Goal: Task Accomplishment & Management: Use online tool/utility

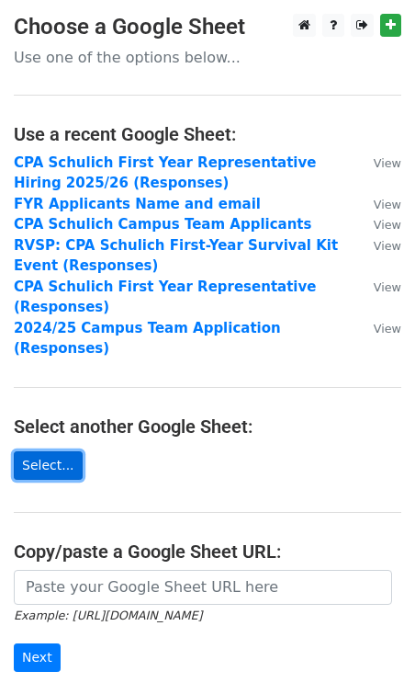
click at [62, 451] on link "Select..." at bounding box center [48, 465] width 69 height 28
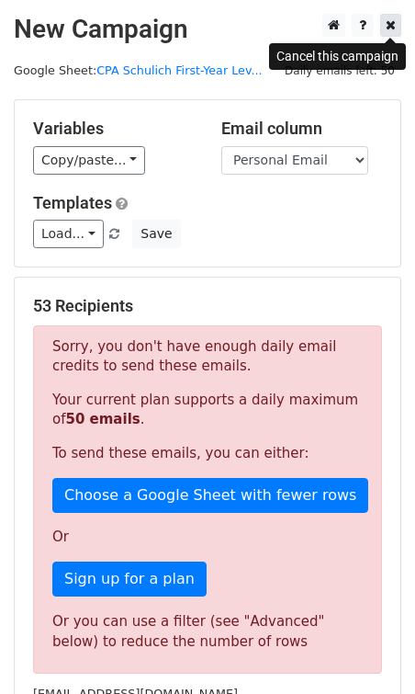
click at [395, 23] on icon at bounding box center [391, 24] width 10 height 13
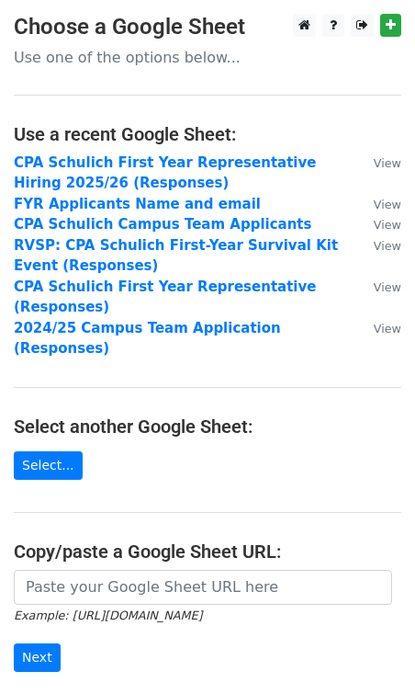
click at [54, 425] on main "Choose a Google Sheet Use one of the options below... Use a recent Google Sheet…" at bounding box center [207, 392] width 415 height 756
click at [54, 451] on link "Select..." at bounding box center [48, 465] width 69 height 28
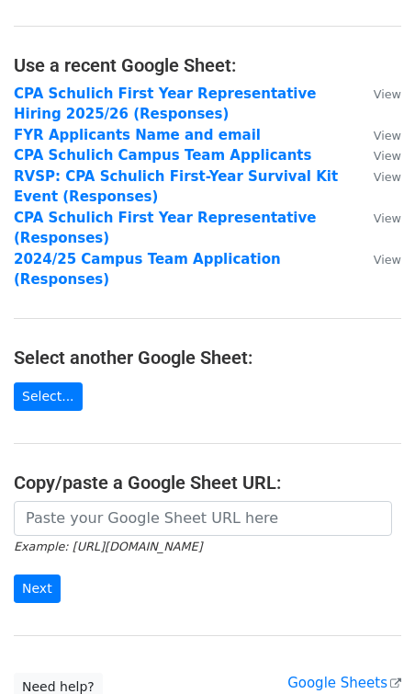
scroll to position [99, 0]
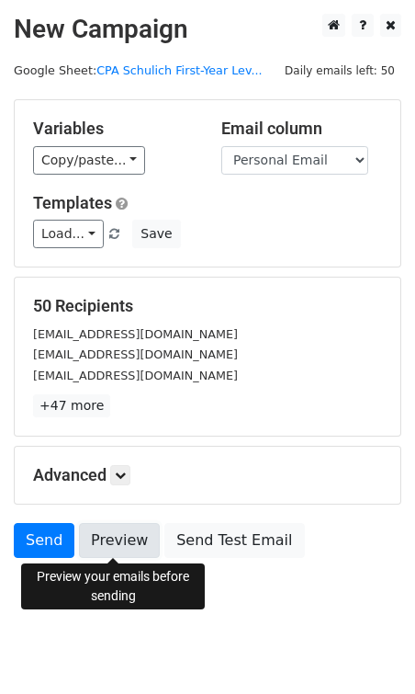
click at [107, 544] on link "Preview" at bounding box center [119, 540] width 81 height 35
click at [125, 541] on link "Preview" at bounding box center [119, 540] width 81 height 35
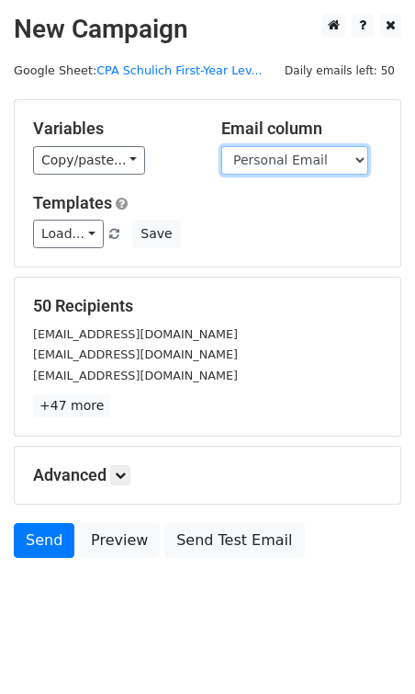
click at [297, 163] on select "Timestamp First Name Last Name Personal Email Are you a first-year student? Stu…" at bounding box center [294, 160] width 147 height 28
click at [221, 146] on select "Timestamp First Name Last Name Personal Email Are you a first-year student? Stu…" at bounding box center [294, 160] width 147 height 28
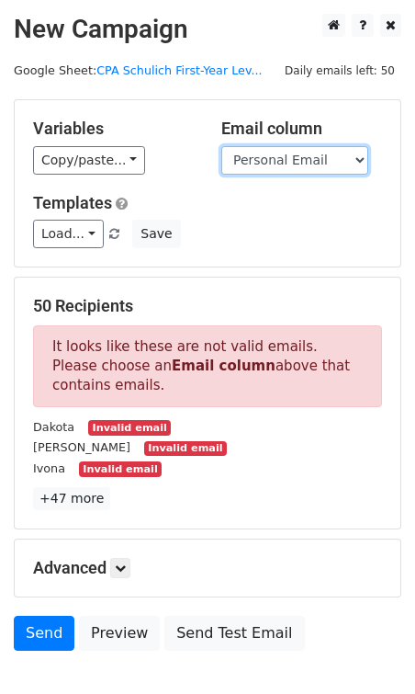
click at [299, 157] on select "Timestamp First Name Last Name Personal Email Are you a first-year student? Stu…" at bounding box center [294, 160] width 147 height 28
select select "Personal Email"
click at [221, 146] on select "Timestamp First Name Last Name Personal Email Are you a first-year student? Stu…" at bounding box center [294, 160] width 147 height 28
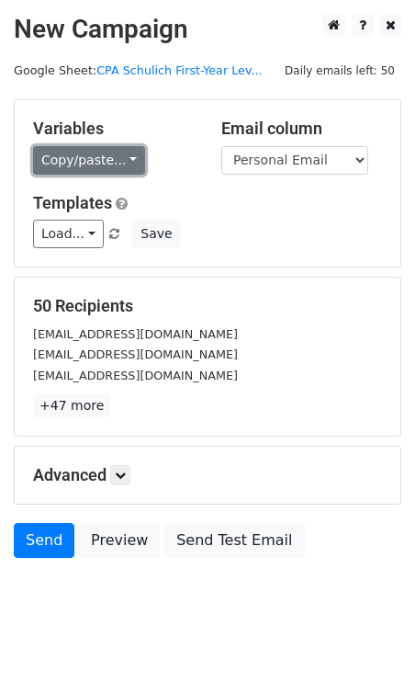
click at [105, 161] on link "Copy/paste..." at bounding box center [89, 160] width 112 height 28
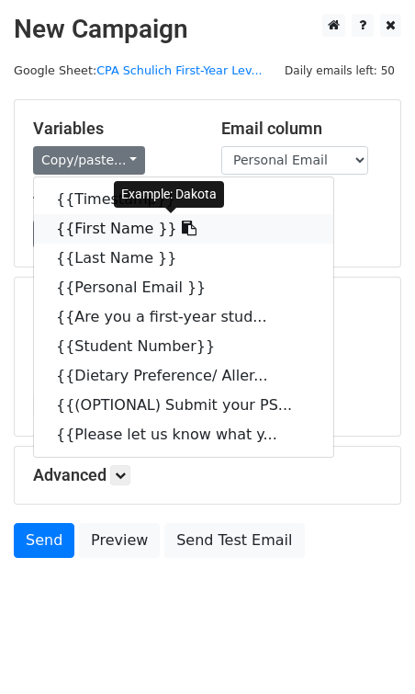
click at [108, 233] on link "{{First Name }}" at bounding box center [184, 228] width 300 height 29
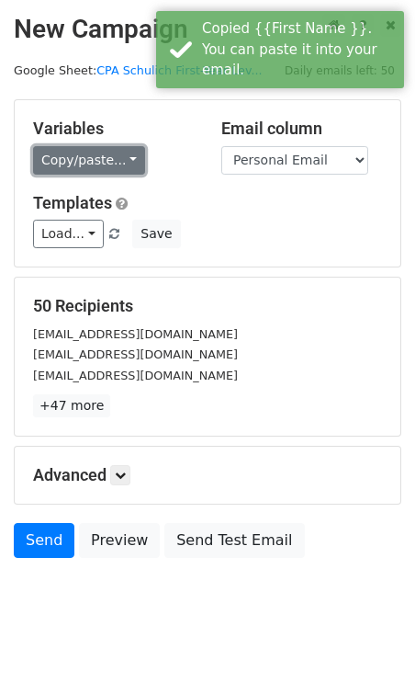
click at [100, 164] on link "Copy/paste..." at bounding box center [89, 160] width 112 height 28
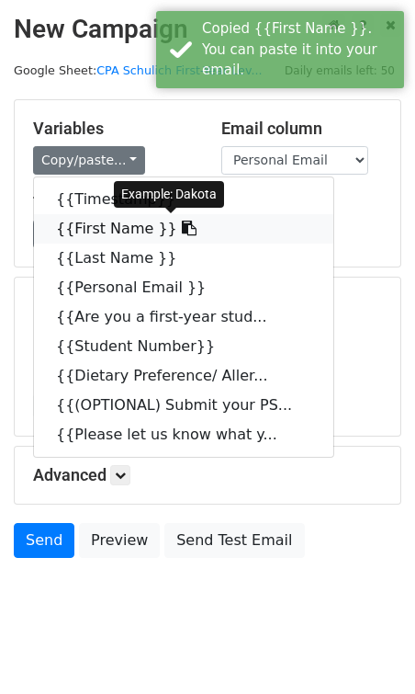
click at [98, 230] on link "{{First Name }}" at bounding box center [184, 228] width 300 height 29
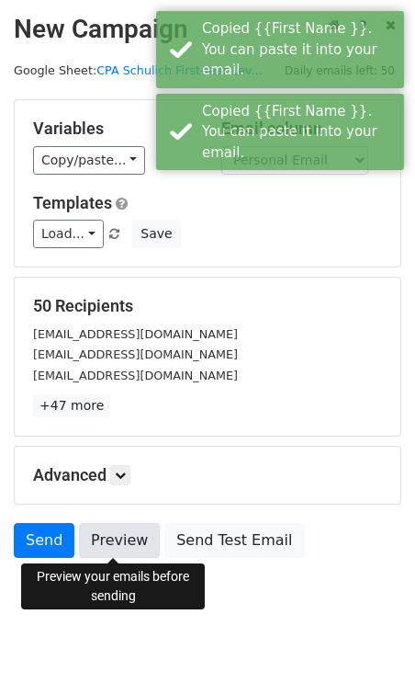
click at [106, 537] on link "Preview" at bounding box center [119, 540] width 81 height 35
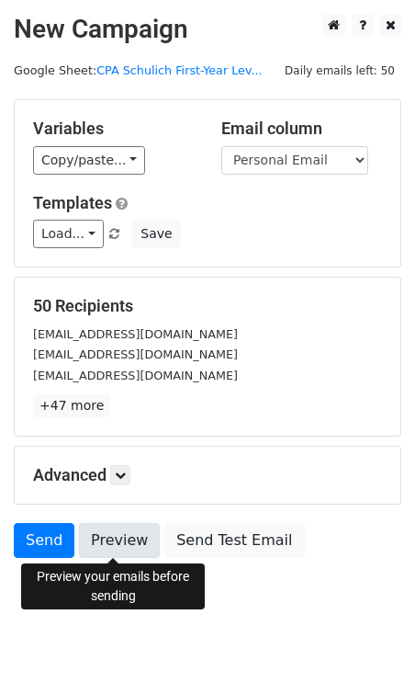
click at [109, 543] on link "Preview" at bounding box center [119, 540] width 81 height 35
click at [131, 543] on link "Preview" at bounding box center [119, 540] width 81 height 35
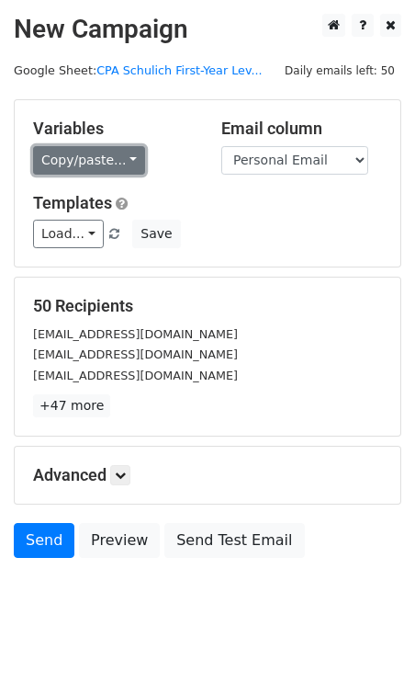
click at [94, 154] on link "Copy/paste..." at bounding box center [89, 160] width 112 height 28
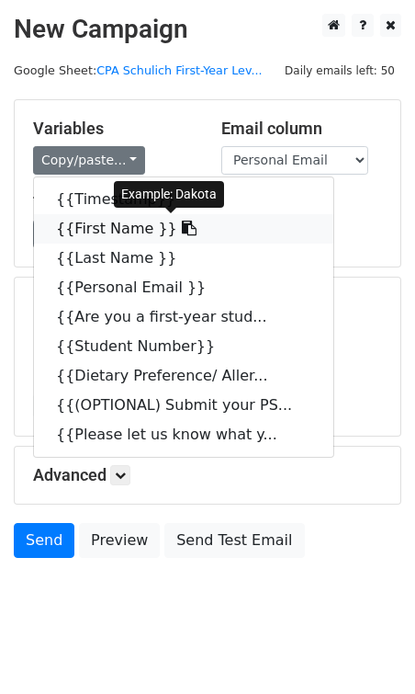
click at [125, 226] on link "{{First Name }}" at bounding box center [184, 228] width 300 height 29
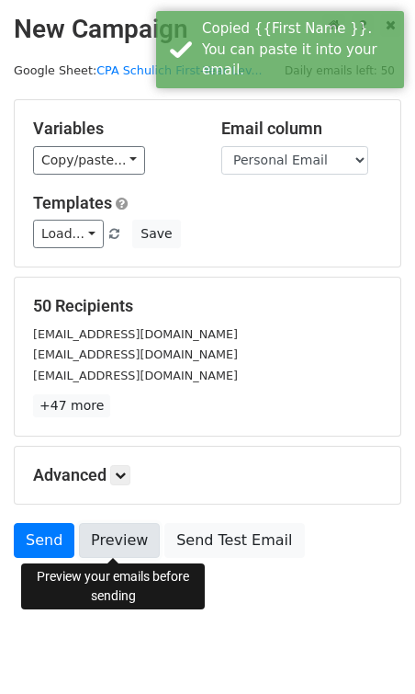
click at [123, 546] on link "Preview" at bounding box center [119, 540] width 81 height 35
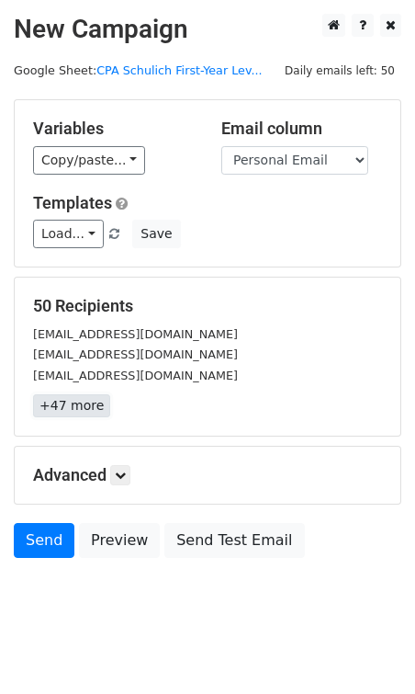
click at [79, 405] on link "+47 more" at bounding box center [71, 405] width 77 height 23
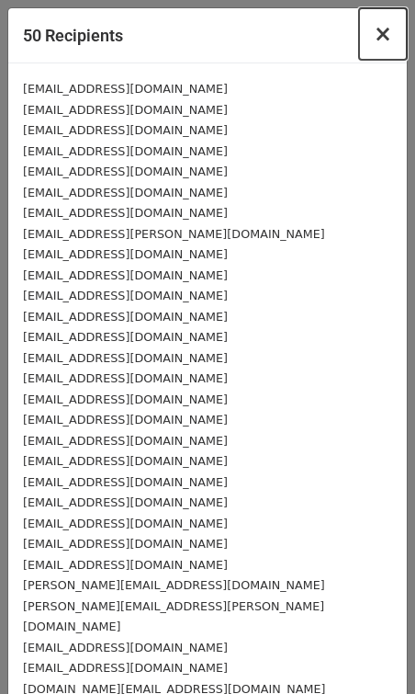
click at [376, 28] on button "×" at bounding box center [383, 33] width 48 height 51
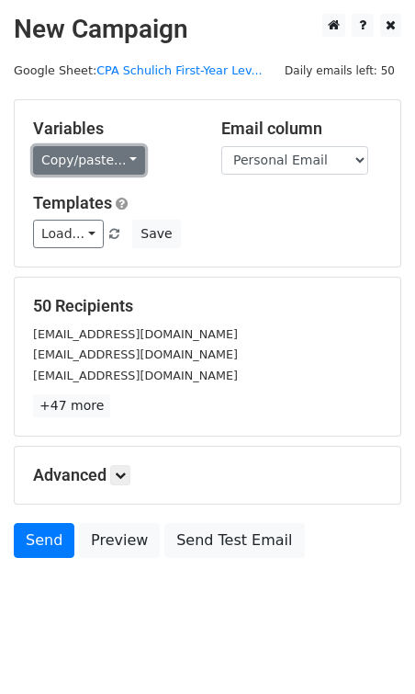
click at [104, 167] on link "Copy/paste..." at bounding box center [89, 160] width 112 height 28
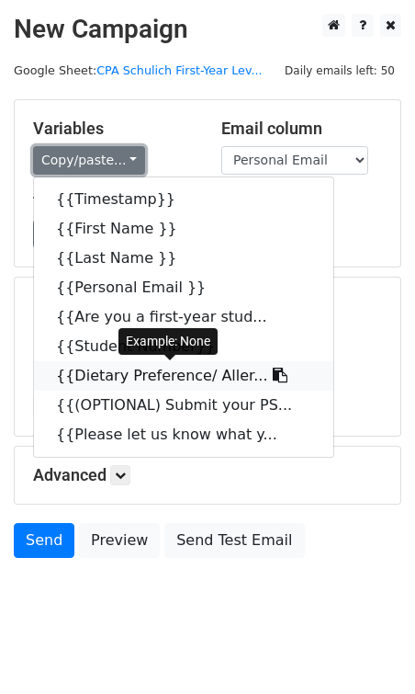
scroll to position [20, 0]
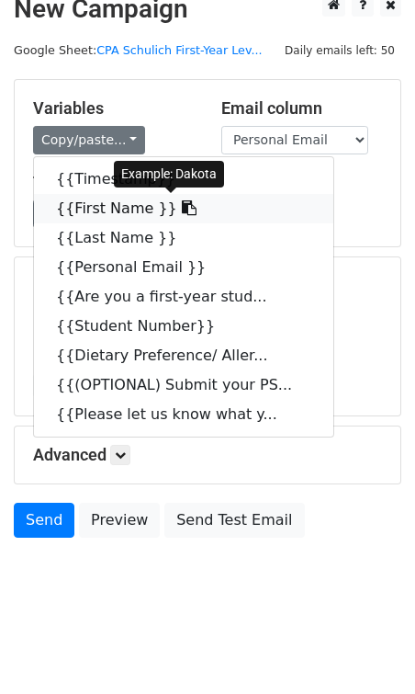
click at [108, 202] on link "{{First Name }}" at bounding box center [184, 208] width 300 height 29
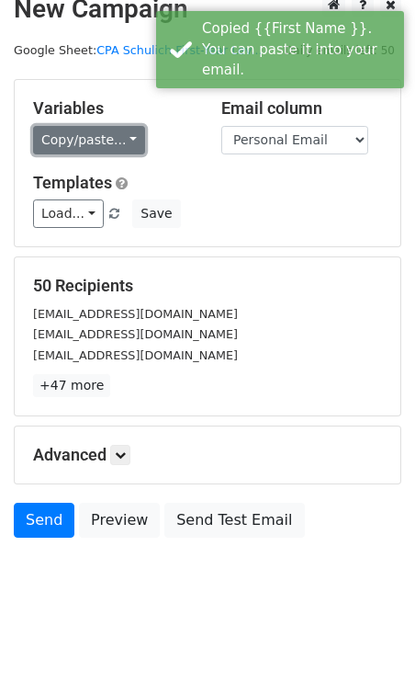
click at [103, 142] on link "Copy/paste..." at bounding box center [89, 140] width 112 height 28
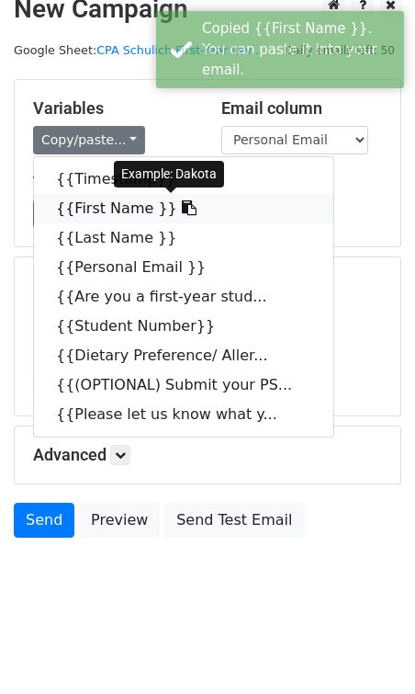
click at [106, 203] on link "{{First Name }}" at bounding box center [184, 208] width 300 height 29
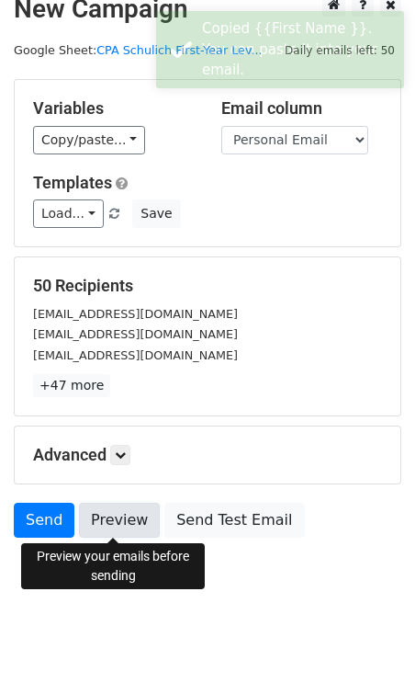
click at [105, 521] on link "Preview" at bounding box center [119, 520] width 81 height 35
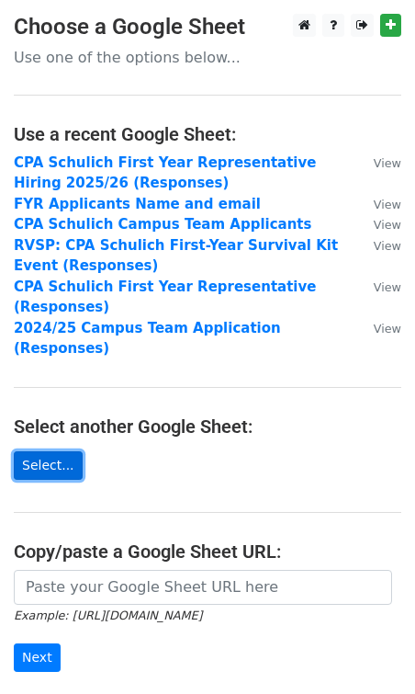
click at [54, 453] on link "Select..." at bounding box center [48, 465] width 69 height 28
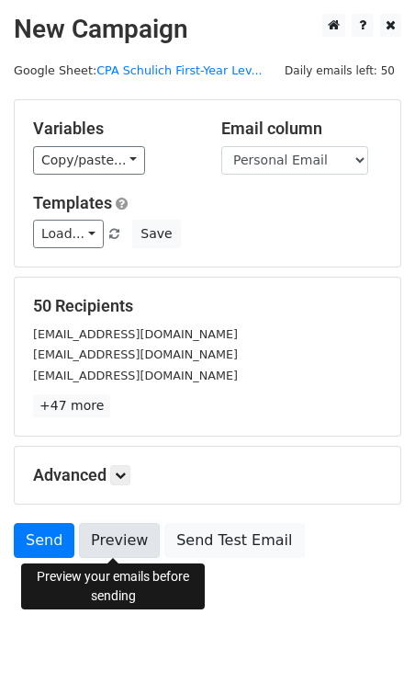
click at [124, 548] on link "Preview" at bounding box center [119, 540] width 81 height 35
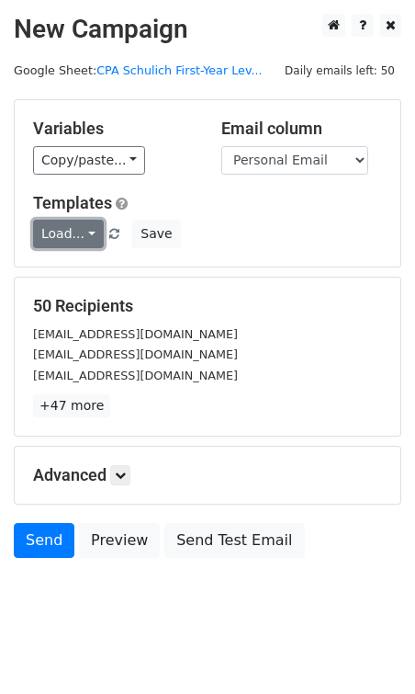
click at [79, 233] on link "Load..." at bounding box center [68, 234] width 71 height 28
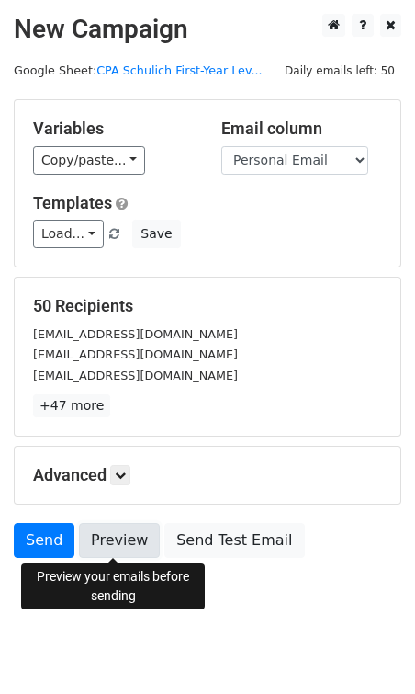
click at [111, 546] on link "Preview" at bounding box center [119, 540] width 81 height 35
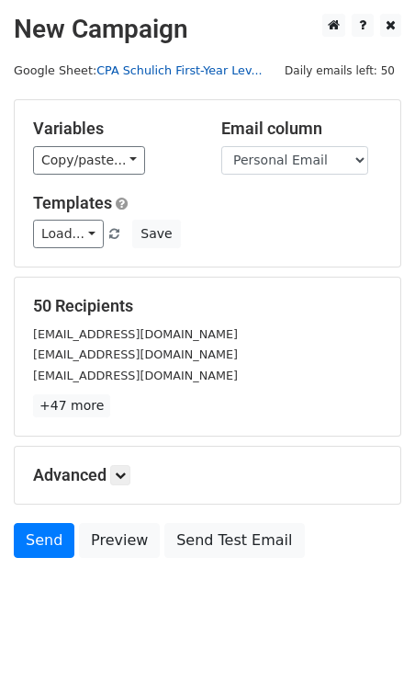
click at [188, 70] on link "CPA Schulich First-Year Lev..." at bounding box center [178, 70] width 165 height 14
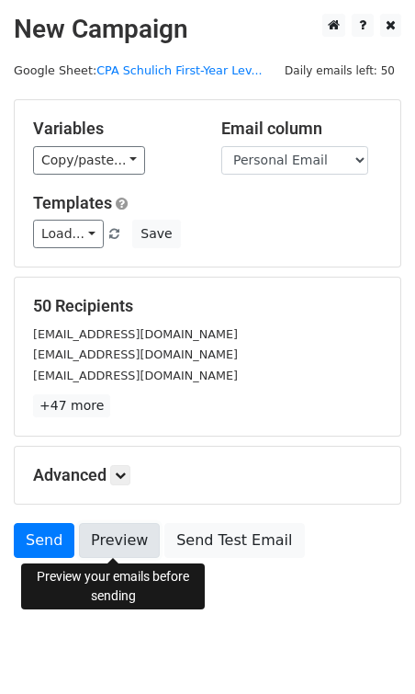
click at [123, 530] on link "Preview" at bounding box center [119, 540] width 81 height 35
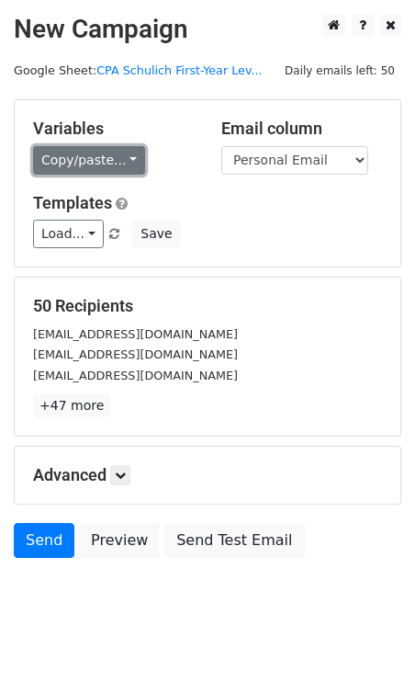
click at [85, 170] on link "Copy/paste..." at bounding box center [89, 160] width 112 height 28
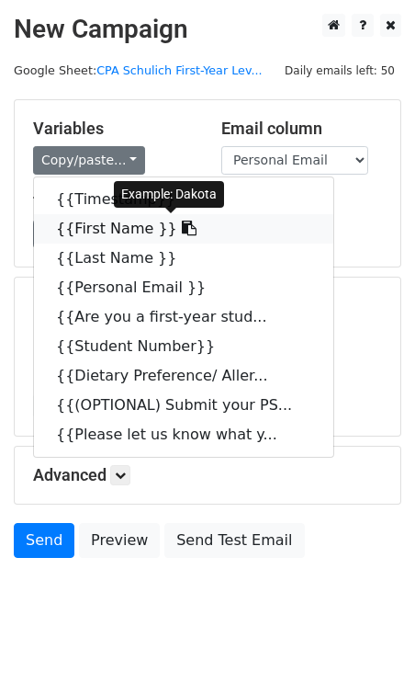
click at [123, 231] on link "{{First Name }}" at bounding box center [184, 228] width 300 height 29
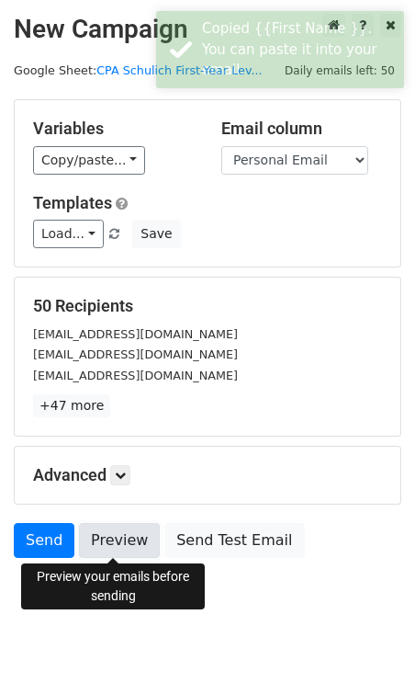
click at [130, 540] on link "Preview" at bounding box center [119, 540] width 81 height 35
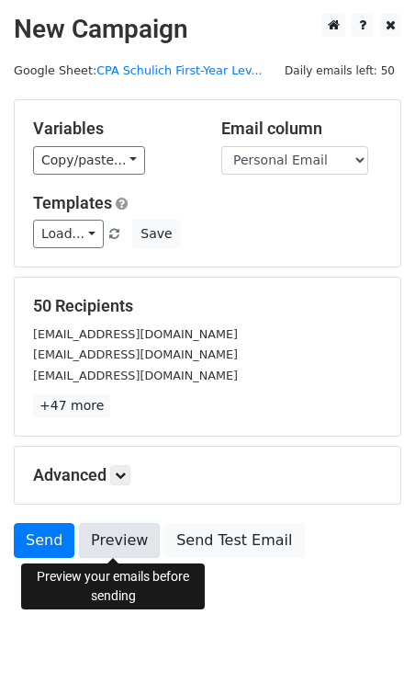
click at [108, 535] on link "Preview" at bounding box center [119, 540] width 81 height 35
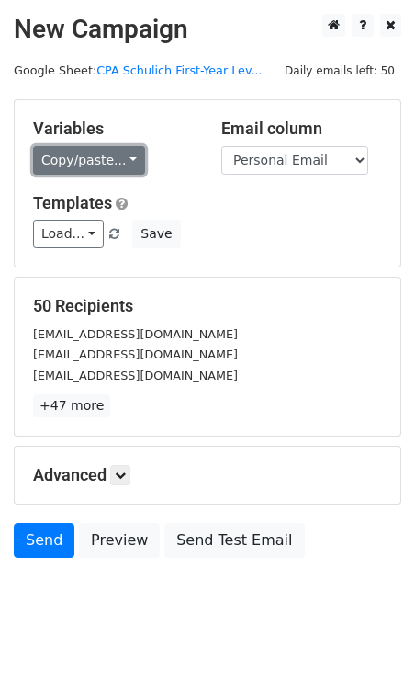
click at [103, 169] on link "Copy/paste..." at bounding box center [89, 160] width 112 height 28
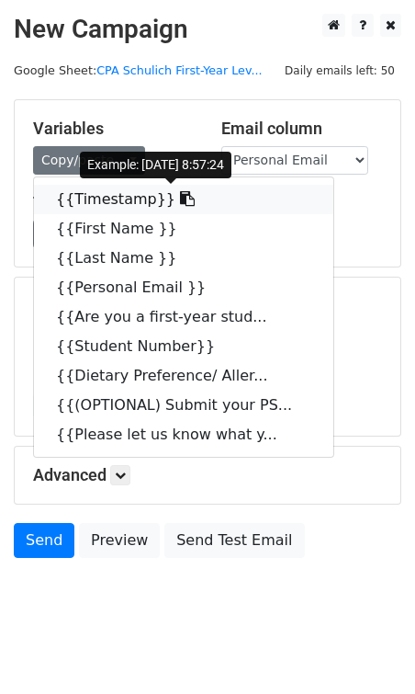
click at [104, 203] on link "{{Timestamp}}" at bounding box center [184, 199] width 300 height 29
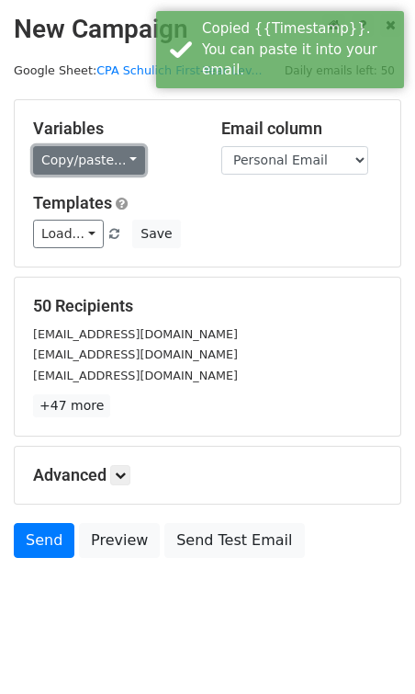
click at [81, 167] on link "Copy/paste..." at bounding box center [89, 160] width 112 height 28
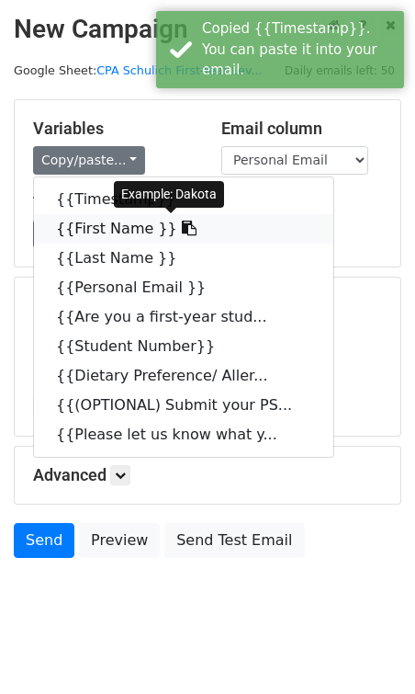
click at [99, 230] on link "{{First Name }}" at bounding box center [184, 228] width 300 height 29
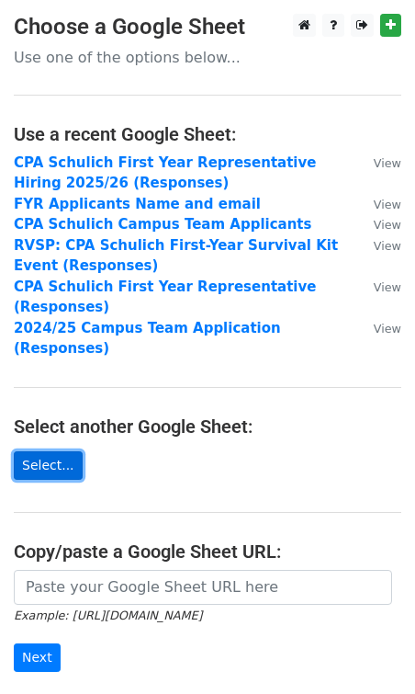
click at [62, 451] on link "Select..." at bounding box center [48, 465] width 69 height 28
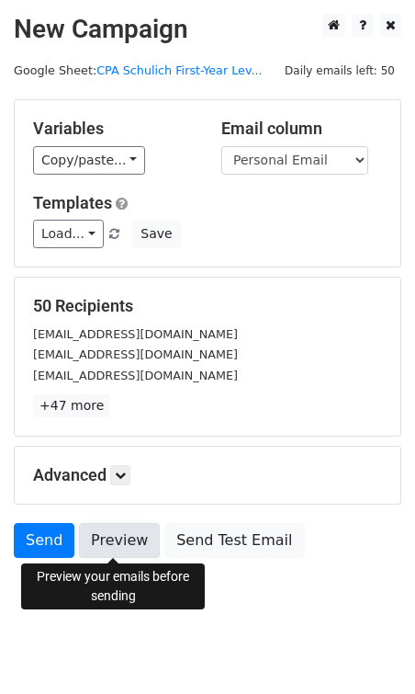
click at [125, 539] on link "Preview" at bounding box center [119, 540] width 81 height 35
click at [117, 534] on link "Preview" at bounding box center [119, 540] width 81 height 35
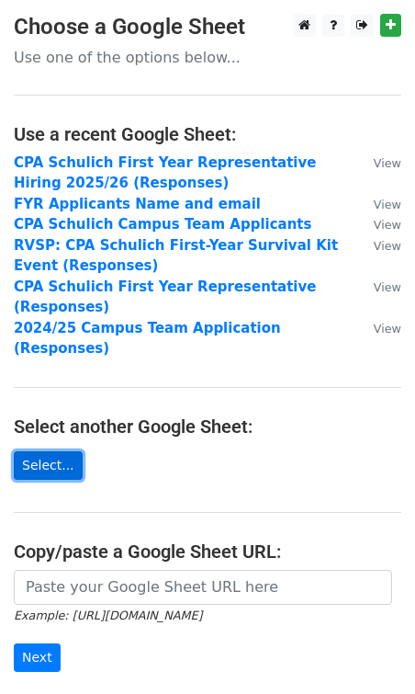
click at [56, 451] on link "Select..." at bounding box center [48, 465] width 69 height 28
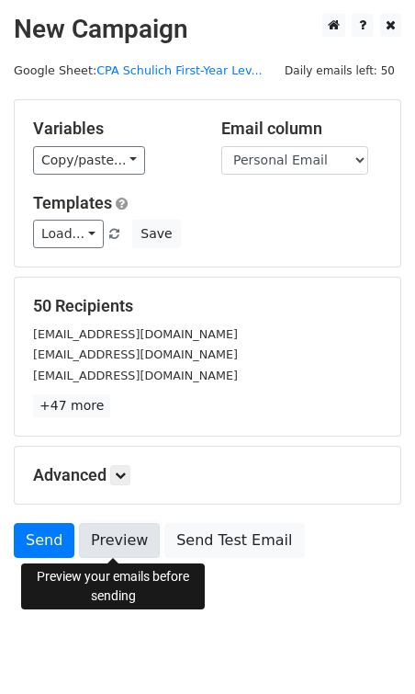
click at [119, 531] on link "Preview" at bounding box center [119, 540] width 81 height 35
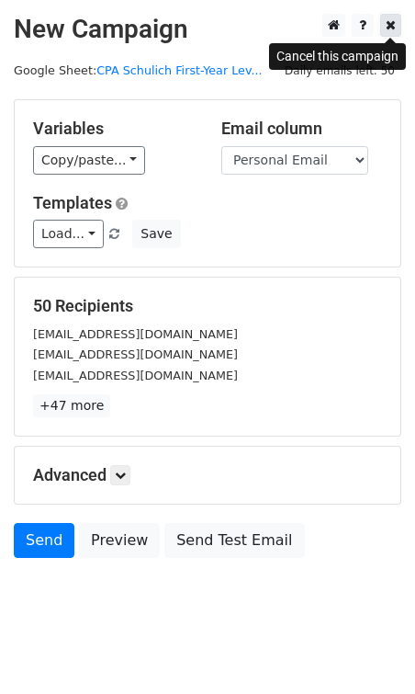
click at [389, 27] on icon at bounding box center [391, 24] width 10 height 13
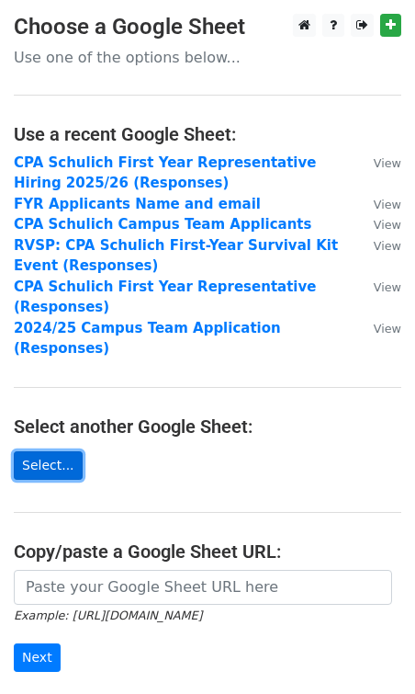
click at [50, 451] on link "Select..." at bounding box center [48, 465] width 69 height 28
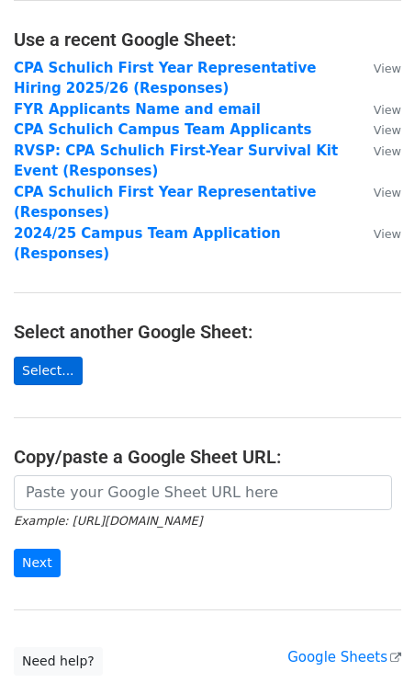
scroll to position [203, 0]
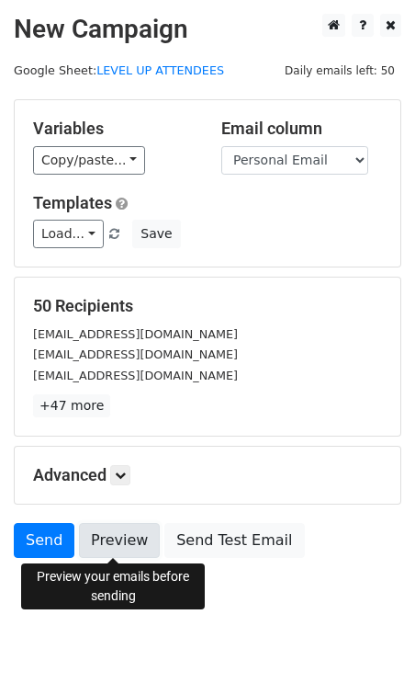
click at [124, 539] on link "Preview" at bounding box center [119, 540] width 81 height 35
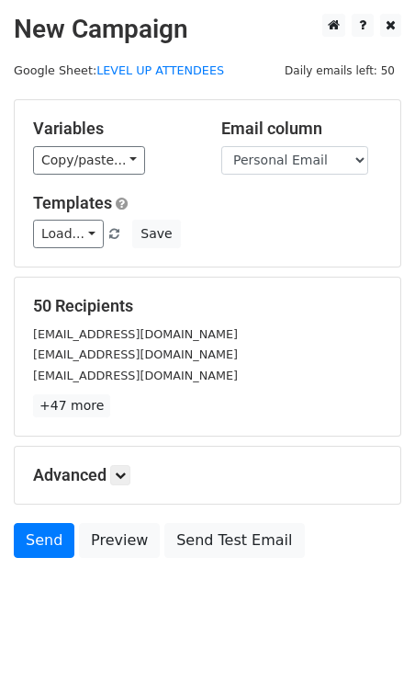
scroll to position [20, 0]
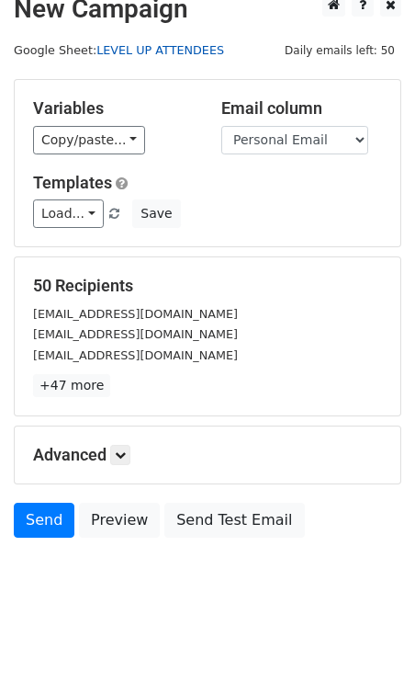
click at [132, 49] on link "LEVEL UP ATTENDEES" at bounding box center [160, 50] width 128 height 14
click at [179, 45] on link "LEVEL UP ATTENDEES" at bounding box center [160, 50] width 128 height 14
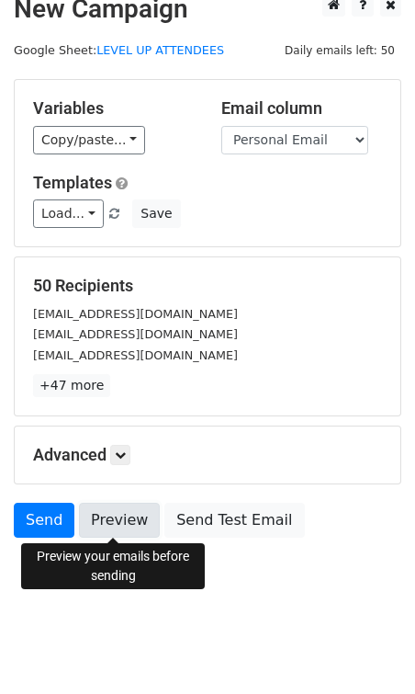
click at [125, 525] on link "Preview" at bounding box center [119, 520] width 81 height 35
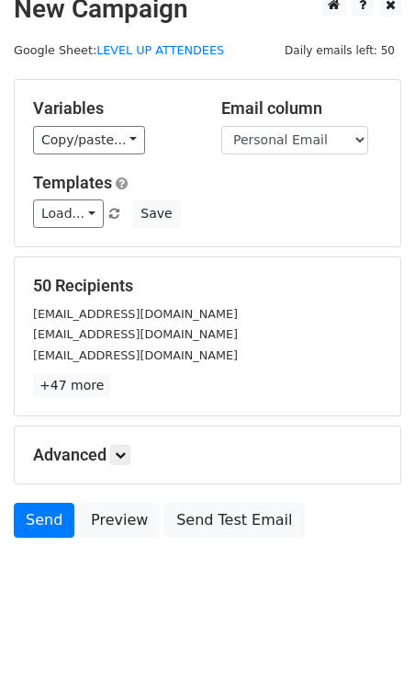
scroll to position [0, 0]
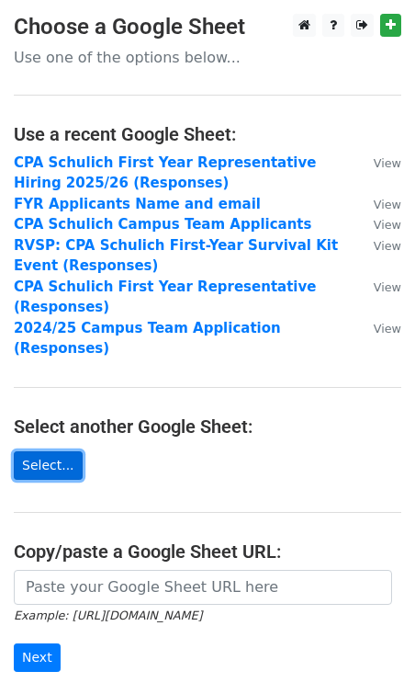
click at [31, 451] on link "Select..." at bounding box center [48, 465] width 69 height 28
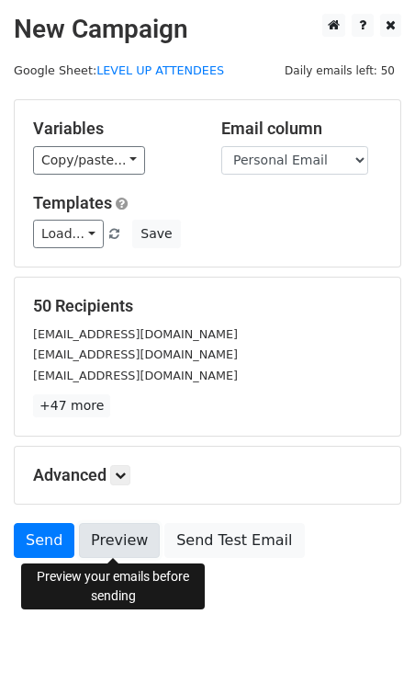
click at [107, 534] on link "Preview" at bounding box center [119, 540] width 81 height 35
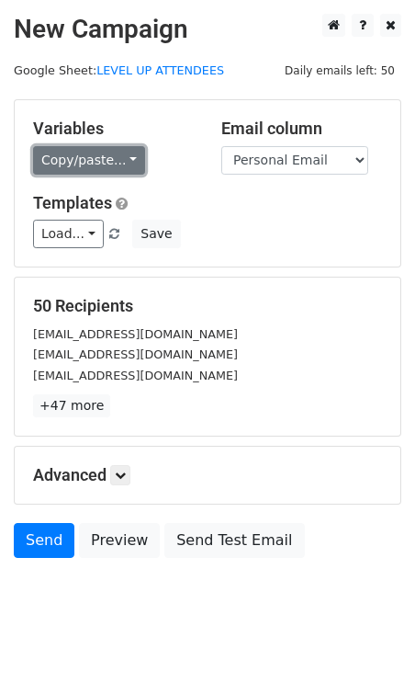
click at [51, 150] on link "Copy/paste..." at bounding box center [89, 160] width 112 height 28
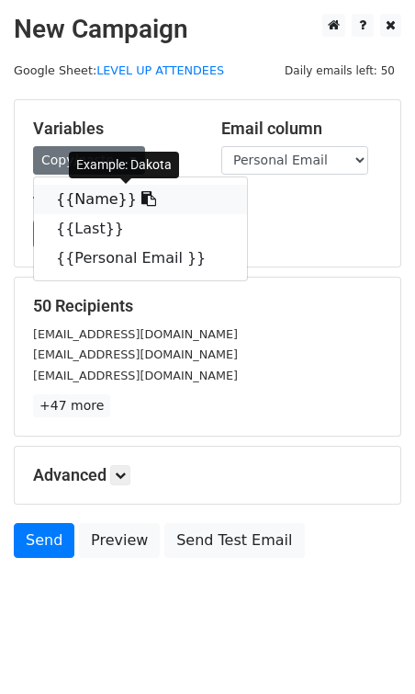
click at [87, 202] on link "{{Name}}" at bounding box center [140, 199] width 213 height 29
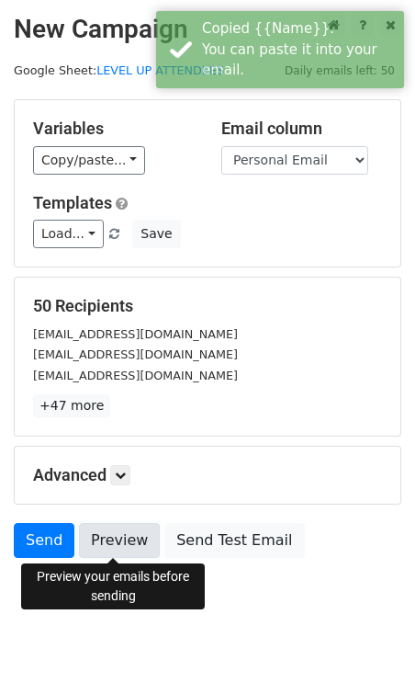
click at [118, 544] on link "Preview" at bounding box center [119, 540] width 81 height 35
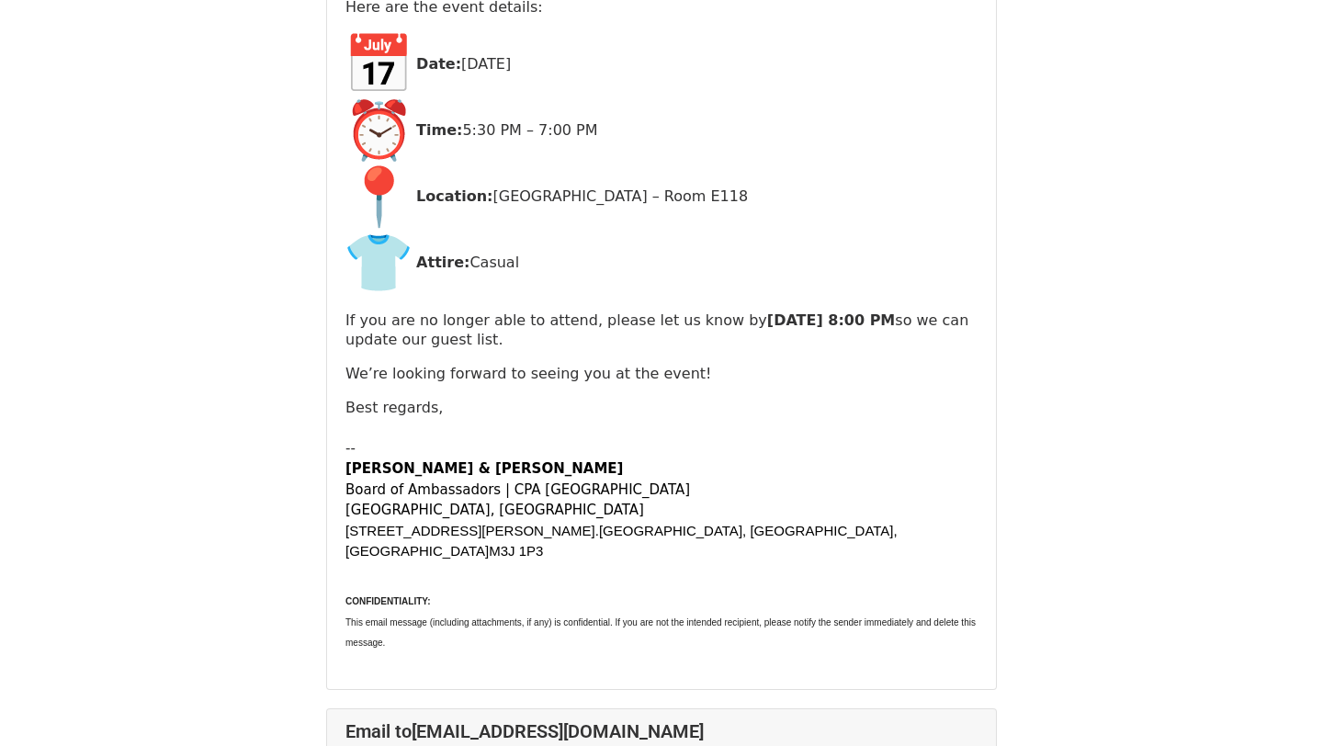
scroll to position [228, 0]
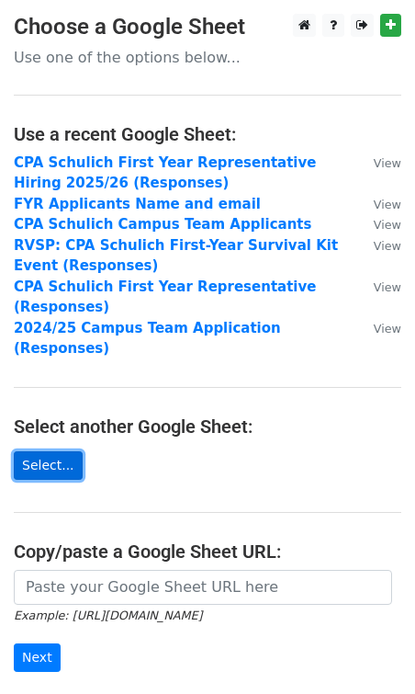
click at [54, 455] on link "Select..." at bounding box center [48, 465] width 69 height 28
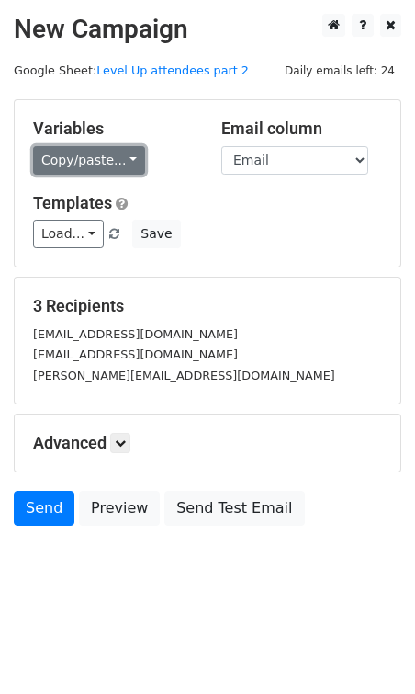
click at [93, 165] on link "Copy/paste..." at bounding box center [89, 160] width 112 height 28
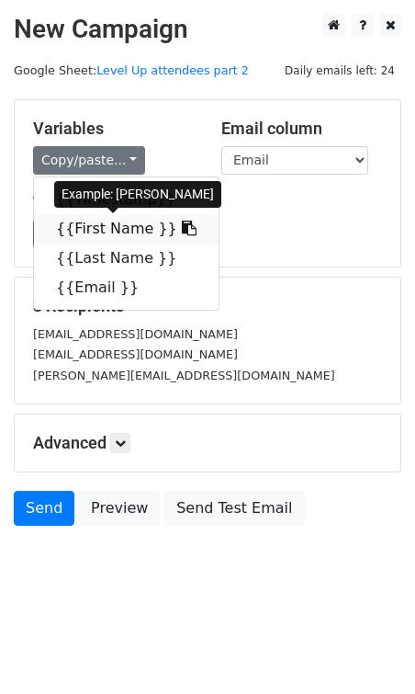
click at [118, 233] on link "{{First Name }}" at bounding box center [126, 228] width 185 height 29
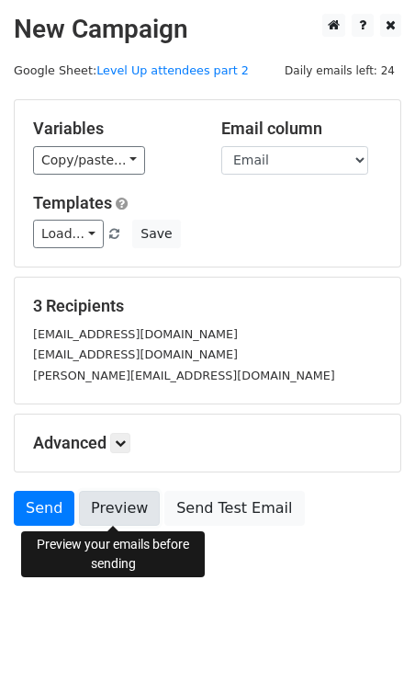
click at [121, 522] on link "Preview" at bounding box center [119, 508] width 81 height 35
